Goal: Transaction & Acquisition: Purchase product/service

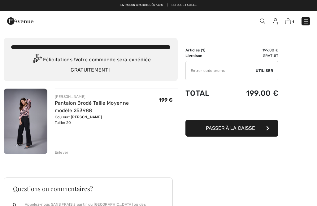
click at [231, 123] on button "Passer à la caisse" at bounding box center [232, 128] width 93 height 17
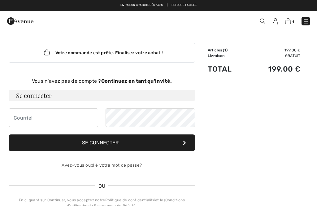
checkbox input "true"
click at [147, 80] on strong "Continuez en tant qu'invité." at bounding box center [136, 81] width 71 height 6
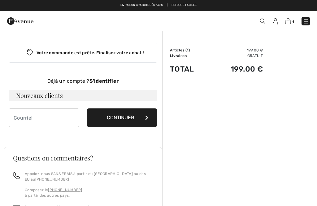
click at [146, 76] on div "Votre commande est prête. Finalisez votre achat ! Vous n'avez pas de compte ? C…" at bounding box center [83, 84] width 159 height 109
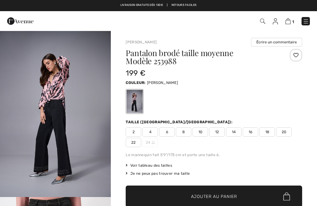
checkbox input "true"
